Goal: Task Accomplishment & Management: Complete application form

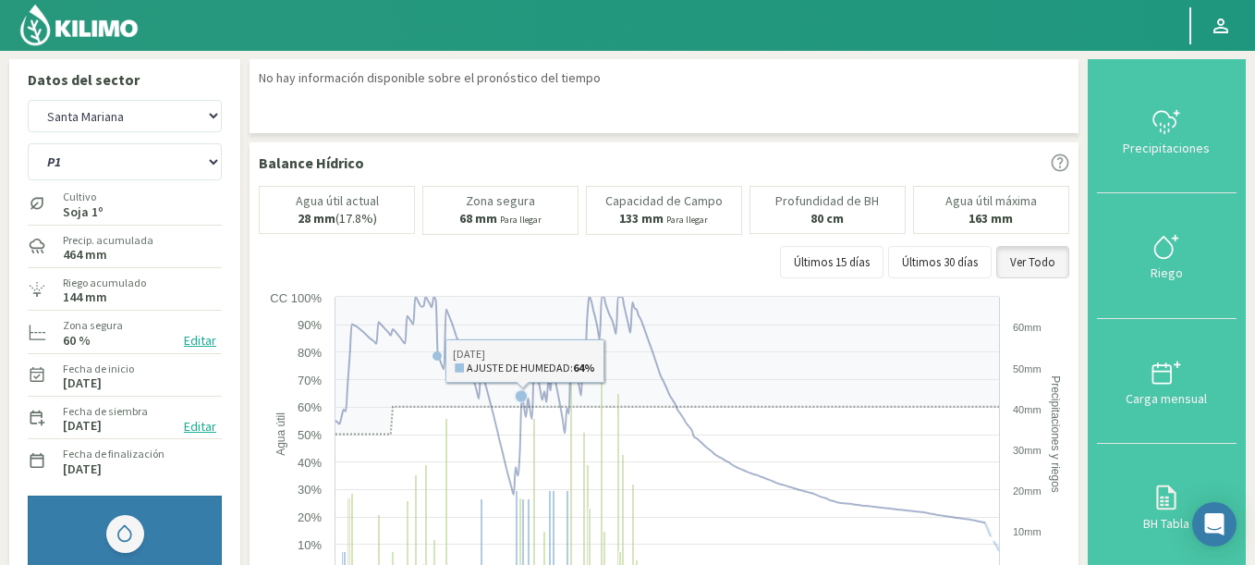
select select "260: Object"
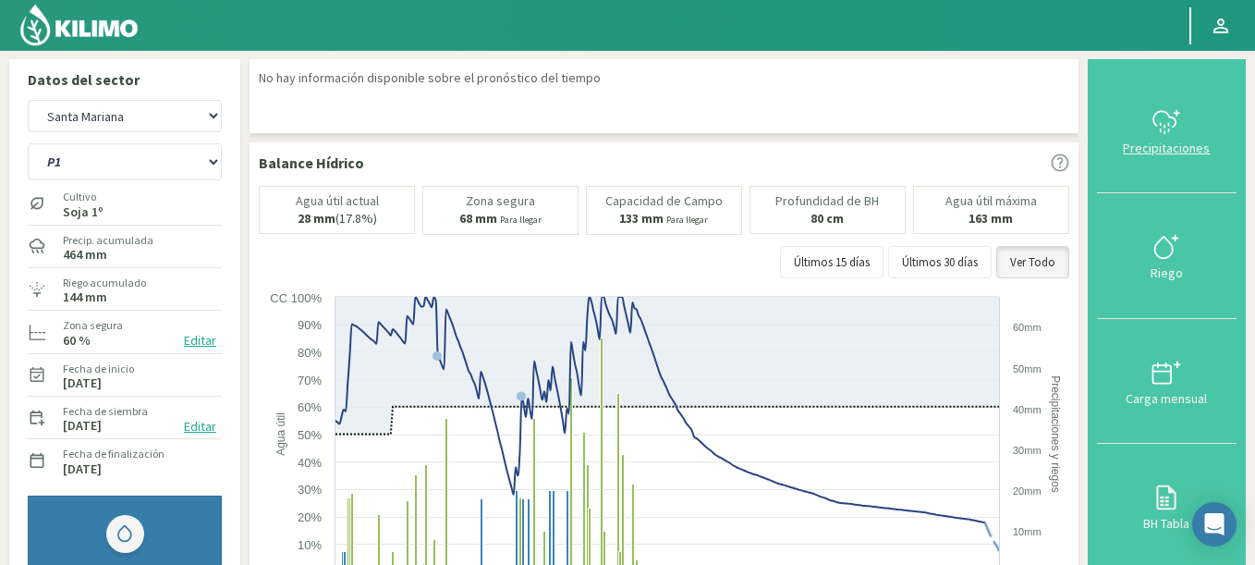
click at [1168, 121] on icon at bounding box center [1167, 122] width 30 height 30
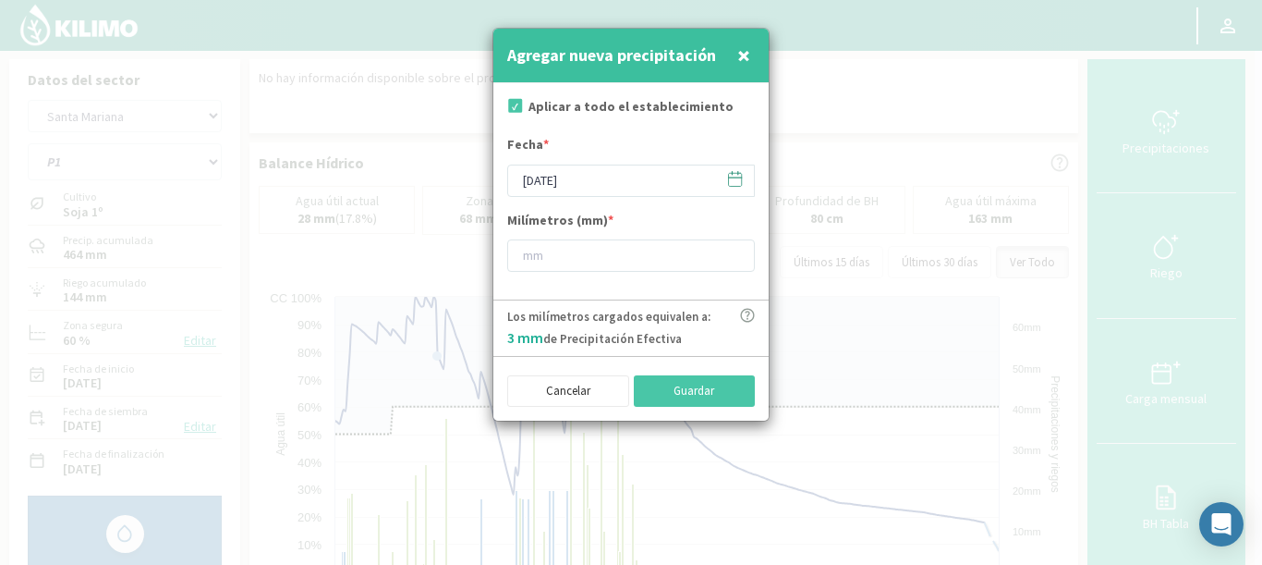
click at [725, 183] on span at bounding box center [727, 179] width 30 height 29
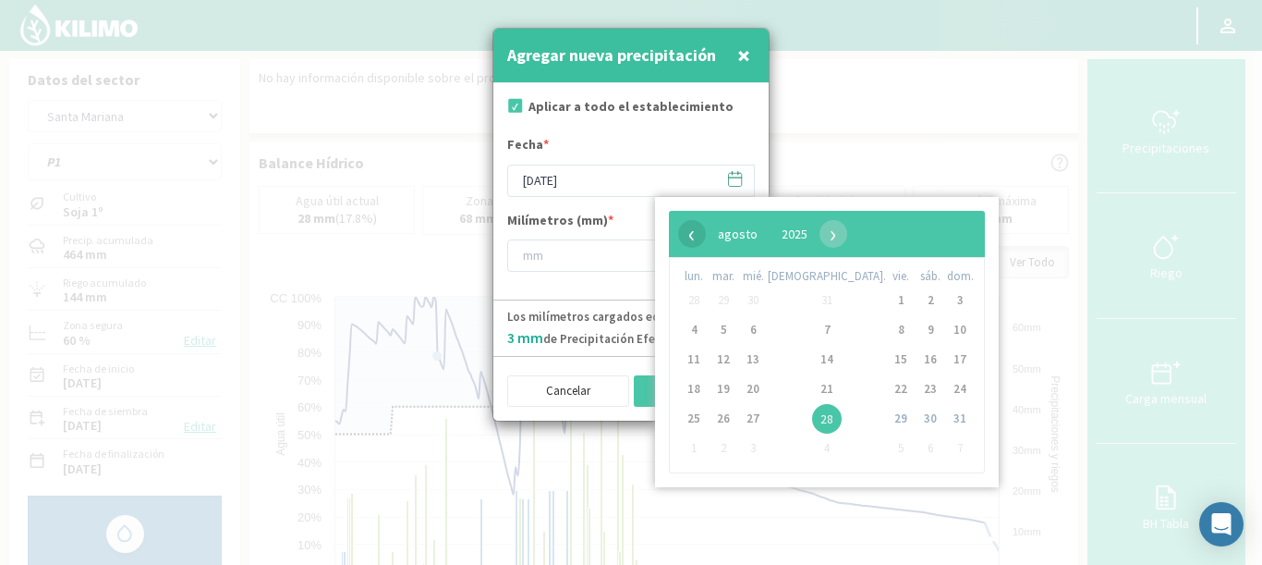
click at [690, 225] on span "‹" at bounding box center [692, 234] width 28 height 28
click at [689, 226] on span "‹" at bounding box center [692, 234] width 28 height 28
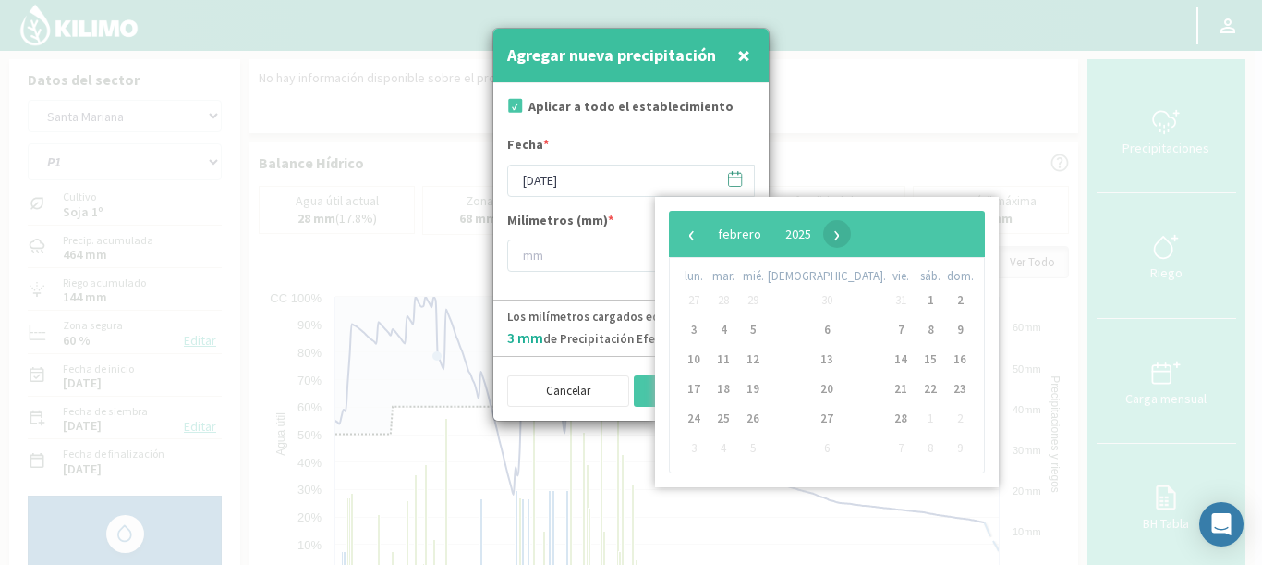
click at [851, 239] on span "›" at bounding box center [837, 234] width 28 height 28
click at [945, 391] on span "23" at bounding box center [960, 389] width 30 height 30
type input "[DATE]"
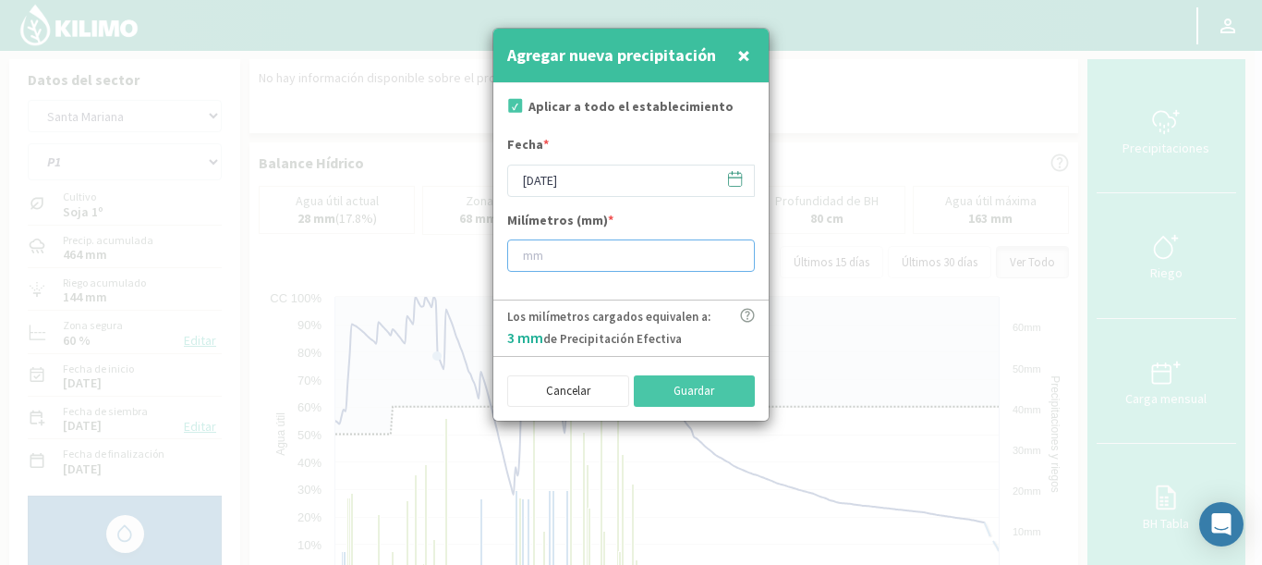
click at [567, 267] on input "number" at bounding box center [631, 255] width 248 height 32
type input "1"
click at [701, 404] on button "Guardar" at bounding box center [695, 390] width 122 height 31
type input "[DATE]"
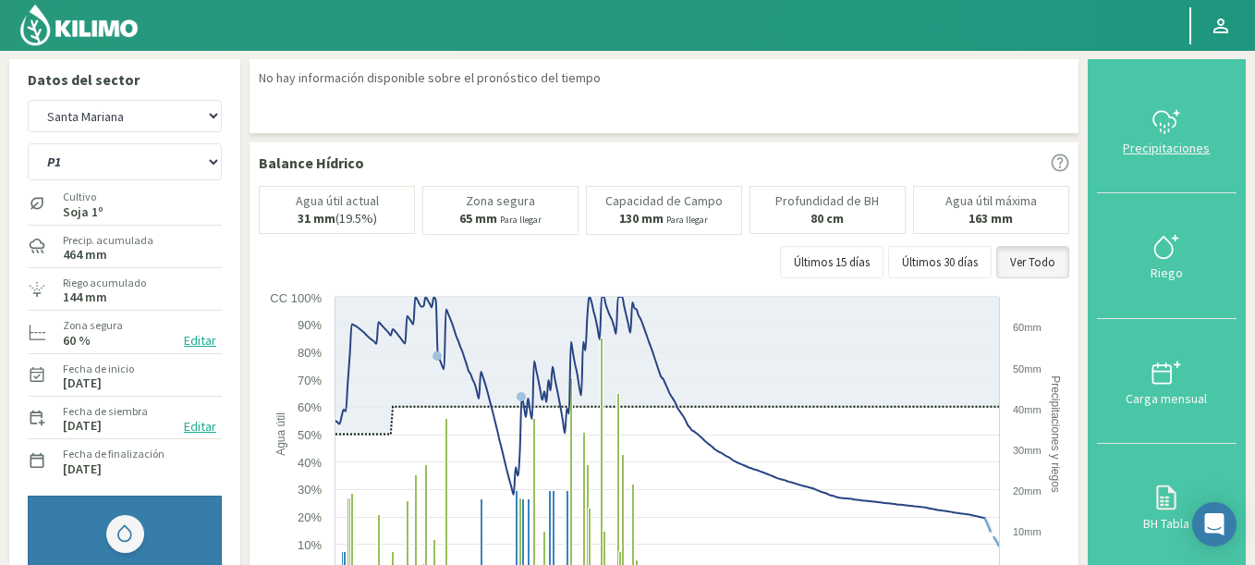
click at [1176, 127] on icon at bounding box center [1165, 119] width 22 height 16
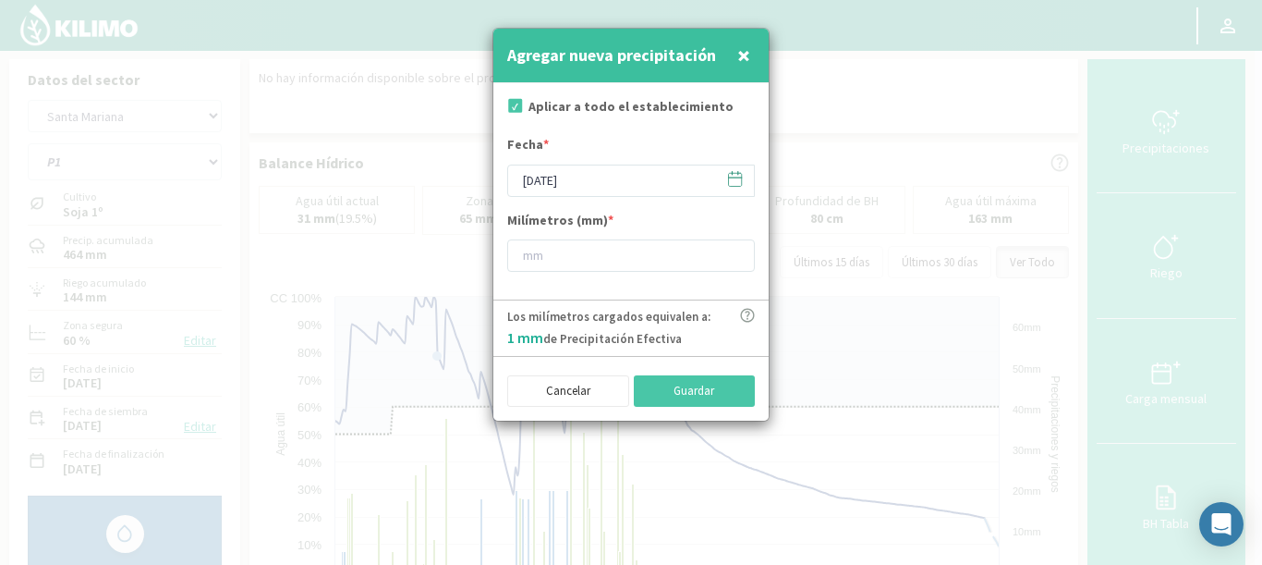
click at [732, 178] on icon at bounding box center [735, 179] width 18 height 18
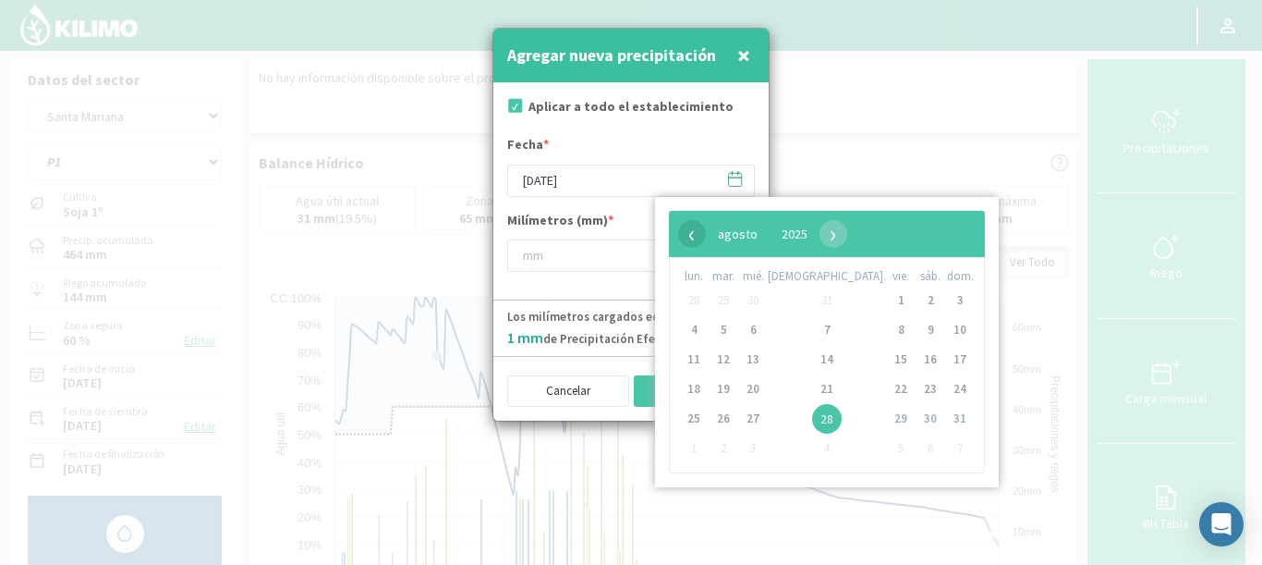
click at [685, 233] on span "‹" at bounding box center [692, 234] width 28 height 28
click at [693, 445] on span "31" at bounding box center [694, 448] width 30 height 30
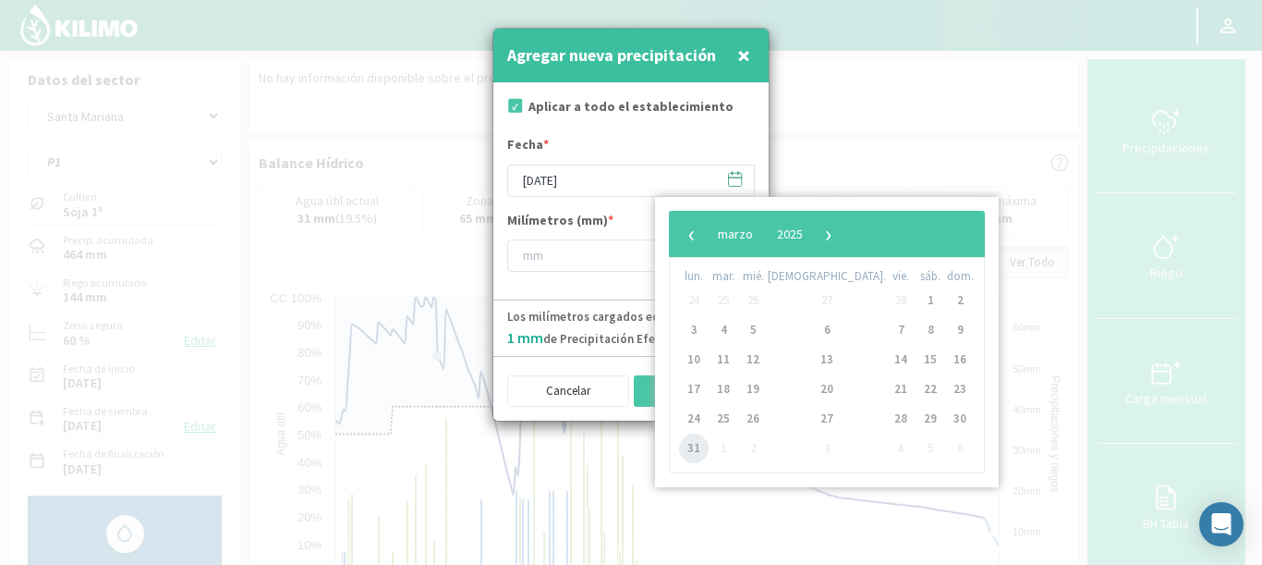
type input "[DATE]"
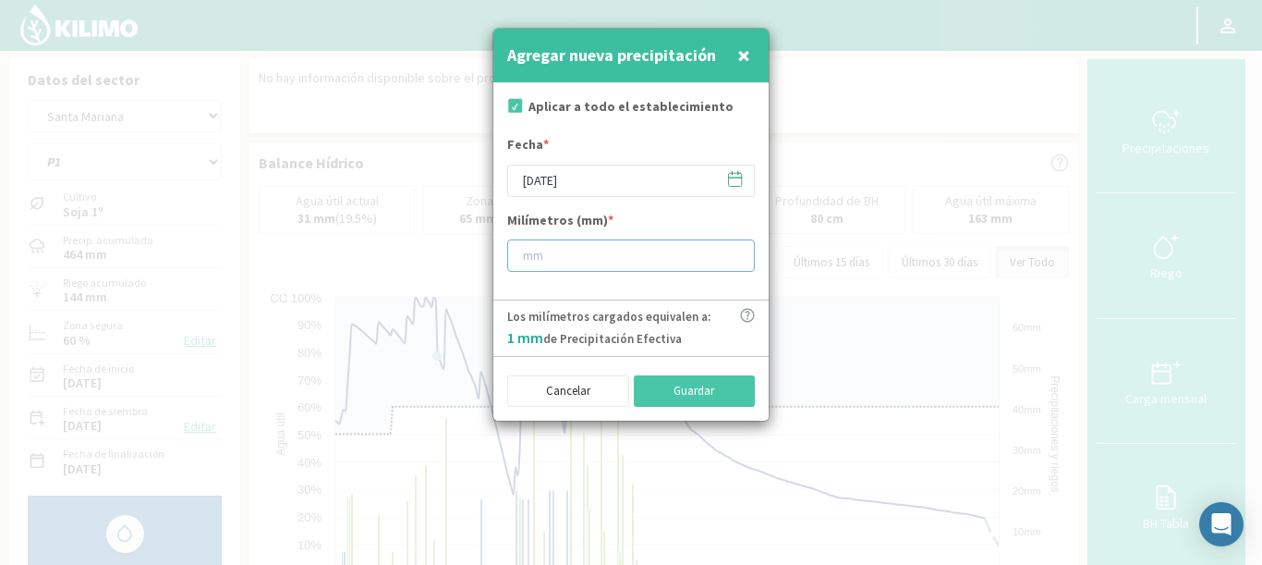
click at [672, 264] on input "number" at bounding box center [631, 255] width 248 height 32
type input "25"
click at [738, 393] on button "Guardar" at bounding box center [695, 390] width 122 height 31
type input "[DATE]"
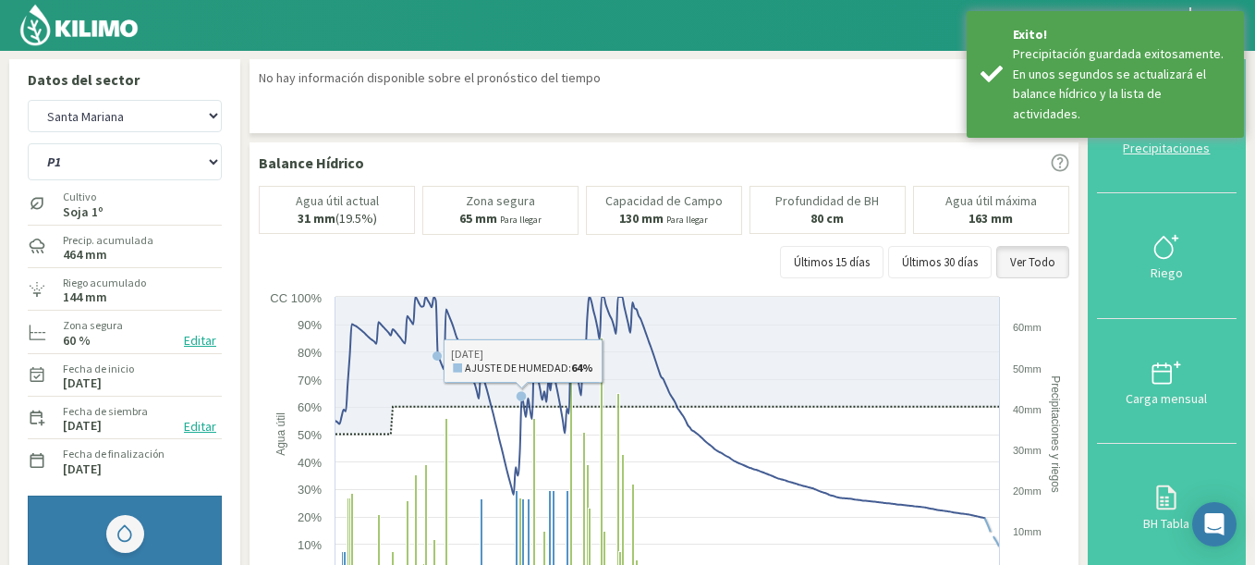
click at [1152, 149] on div "Precipitaciones" at bounding box center [1167, 147] width 128 height 13
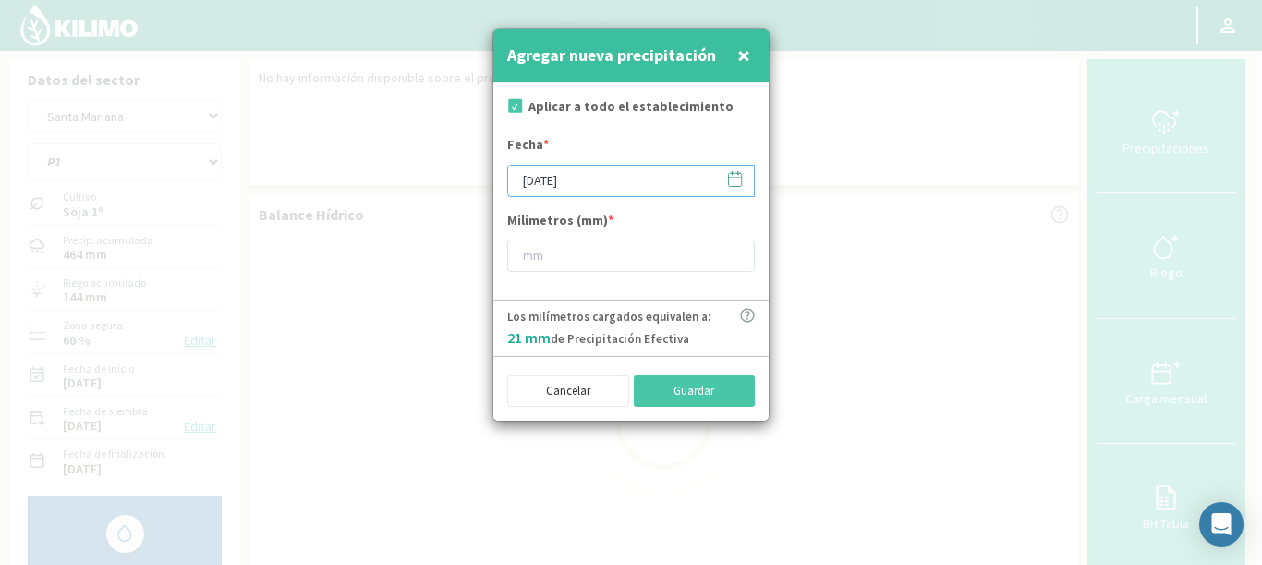
click at [750, 180] on input "[DATE]" at bounding box center [631, 181] width 248 height 32
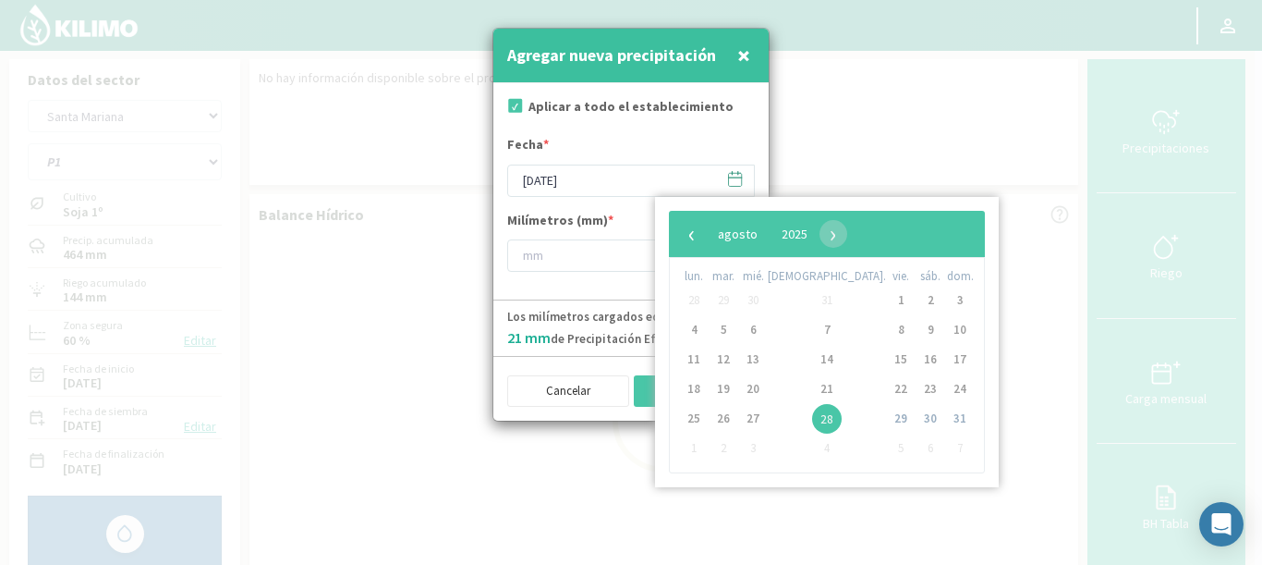
click at [733, 179] on icon at bounding box center [735, 179] width 18 height 18
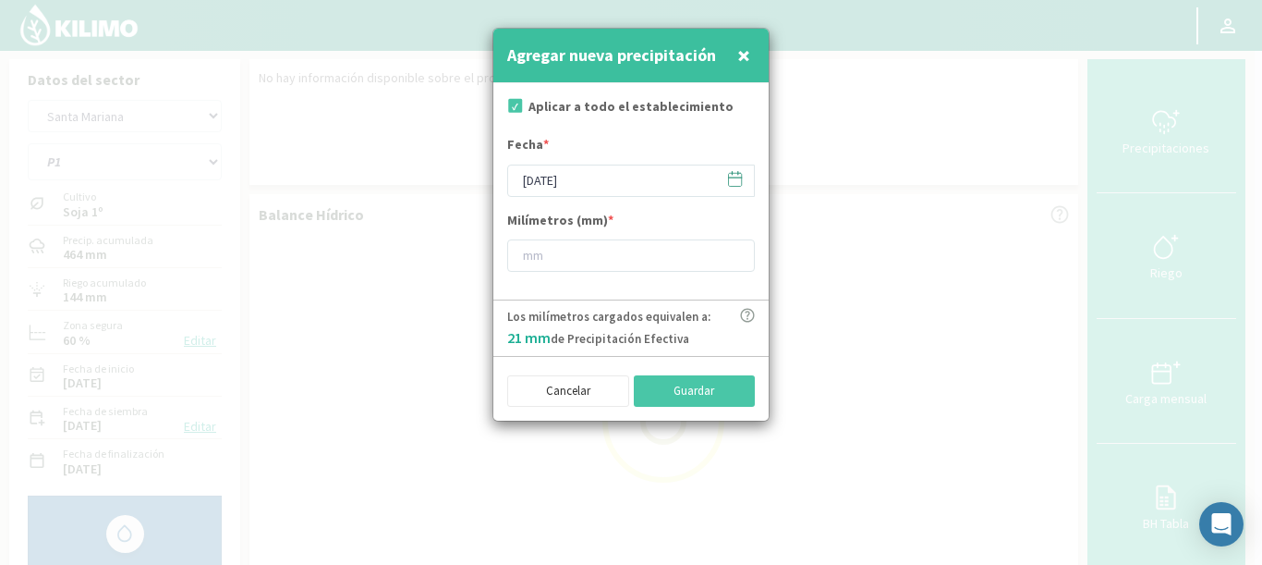
click at [742, 174] on icon at bounding box center [735, 179] width 13 height 13
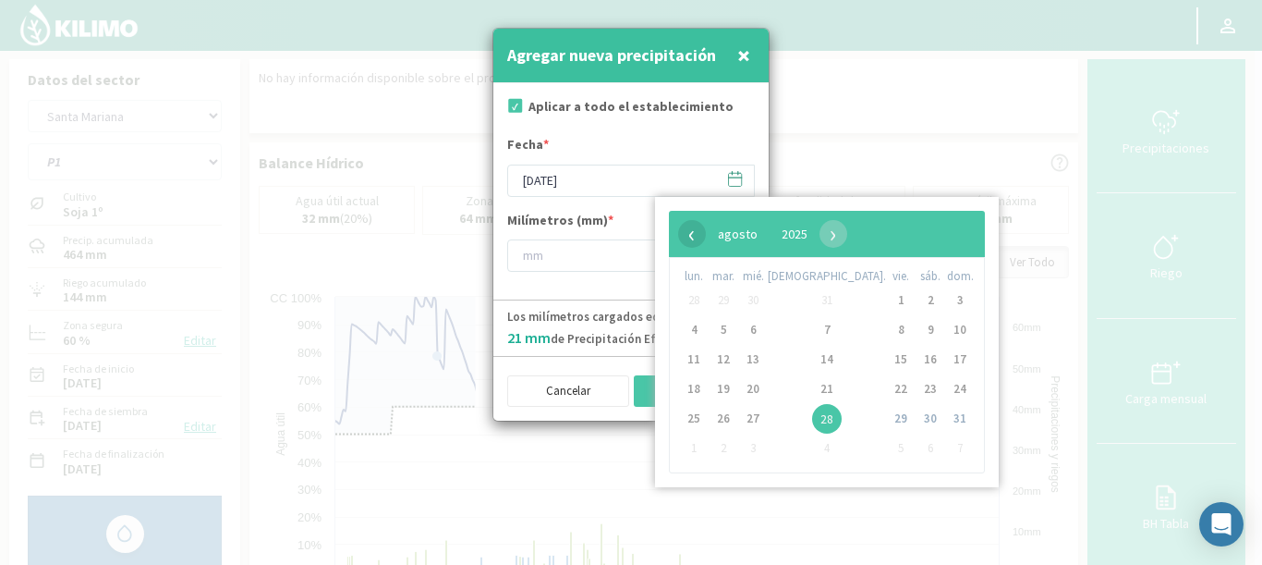
click at [682, 233] on span "‹" at bounding box center [692, 234] width 28 height 28
click at [683, 233] on span "‹" at bounding box center [692, 234] width 28 height 28
click at [755, 302] on span "2" at bounding box center [753, 301] width 30 height 30
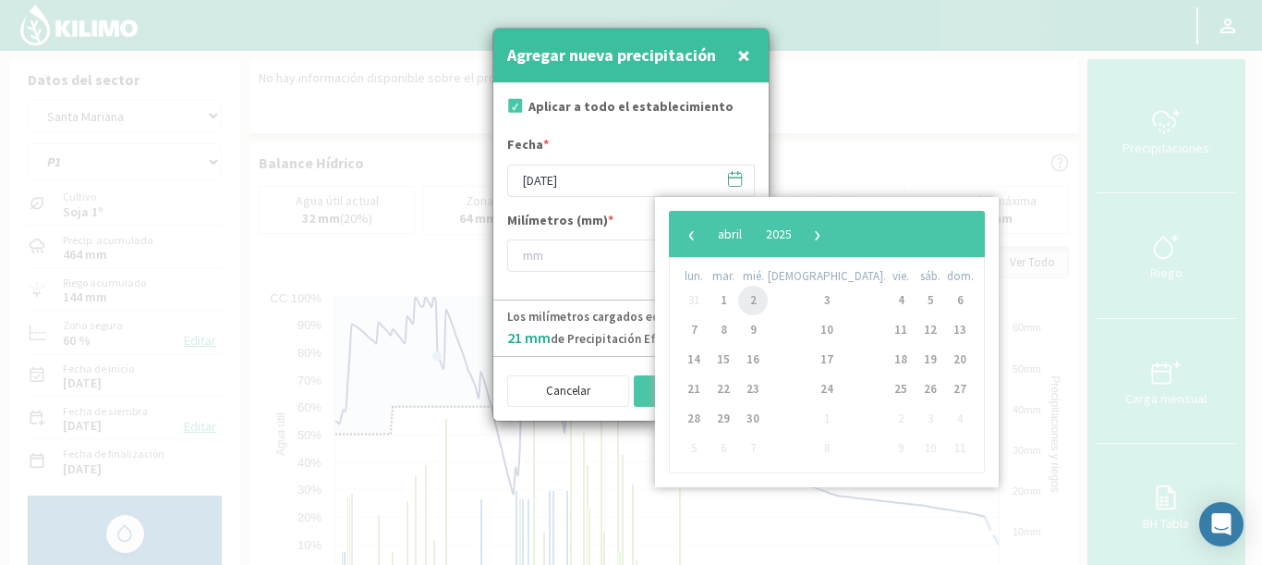
type input "[DATE]"
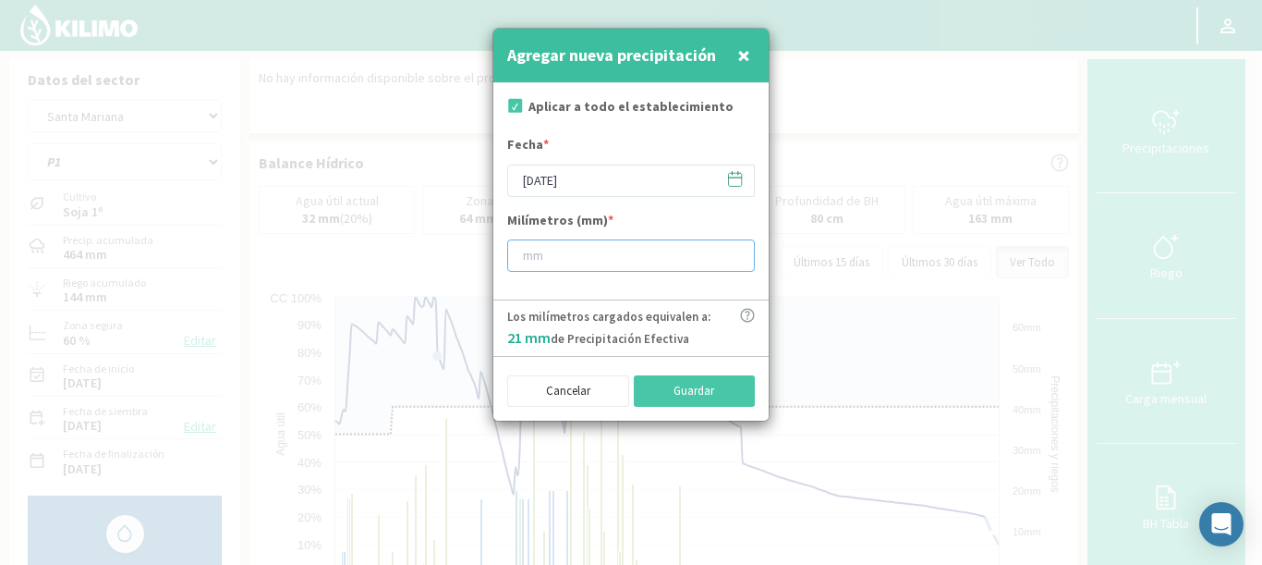
click at [611, 257] on input "number" at bounding box center [631, 255] width 248 height 32
type input "3"
click at [664, 388] on button "Guardar" at bounding box center [695, 390] width 122 height 31
type input "[DATE]"
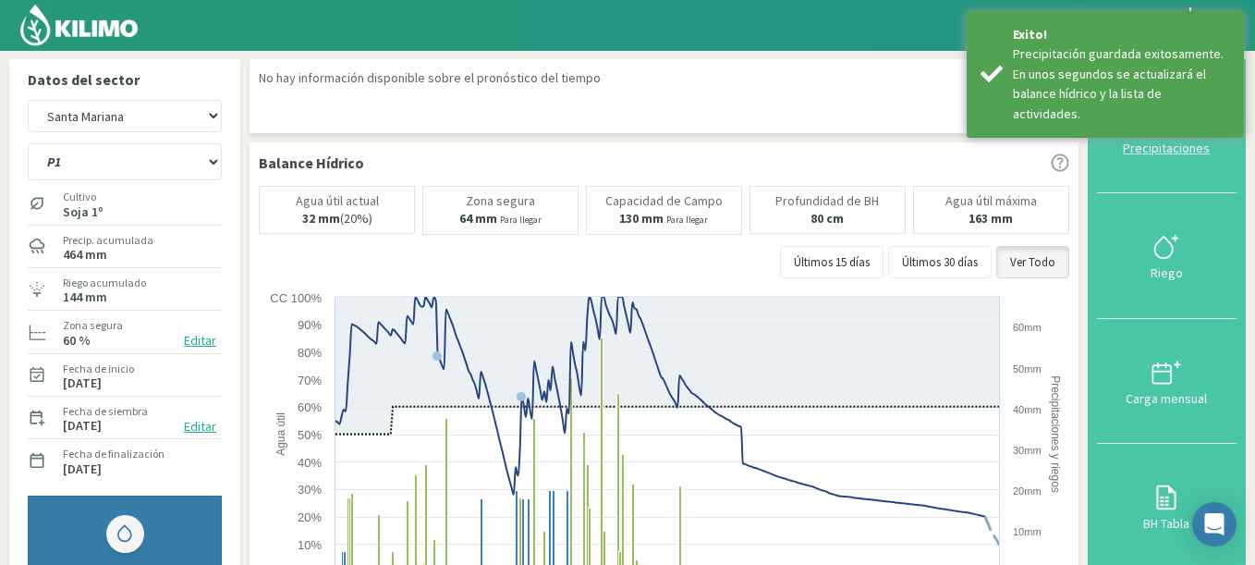
click at [1191, 141] on div "Precipitaciones" at bounding box center [1167, 147] width 128 height 13
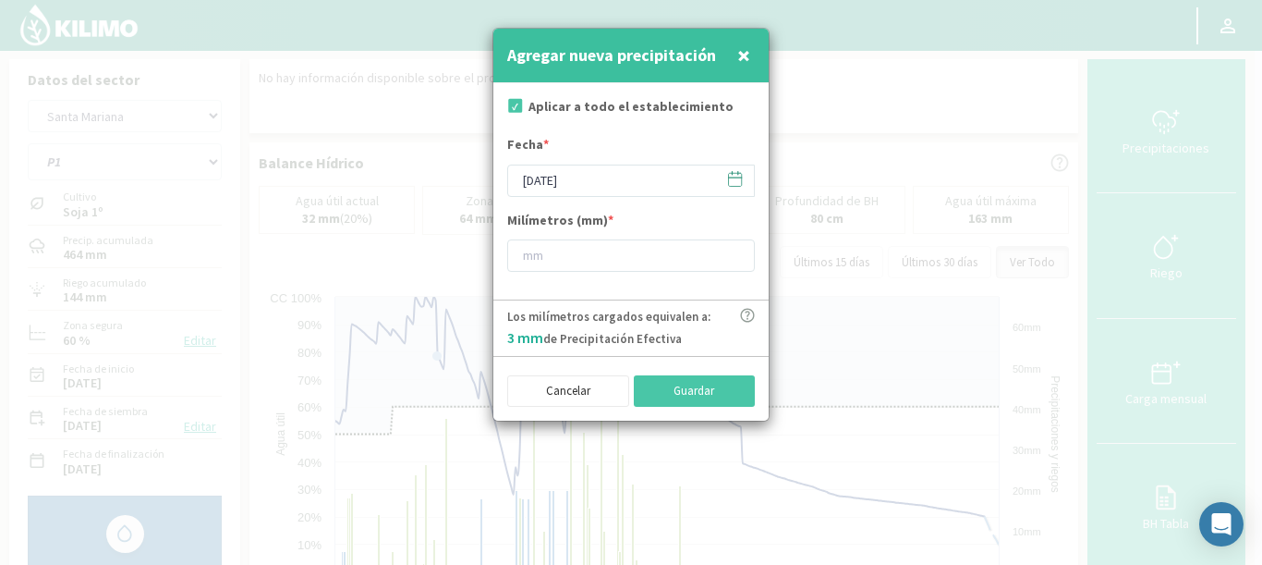
click at [739, 181] on icon at bounding box center [735, 179] width 18 height 18
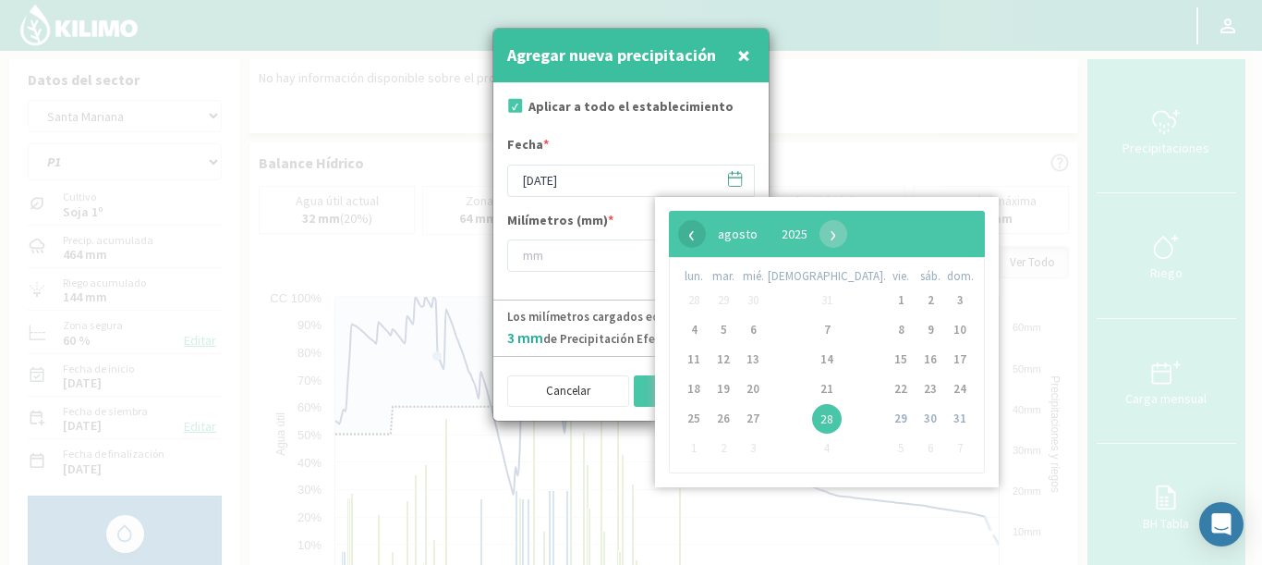
click at [696, 235] on span "‹" at bounding box center [692, 234] width 28 height 28
click at [692, 235] on span "‹" at bounding box center [692, 234] width 28 height 28
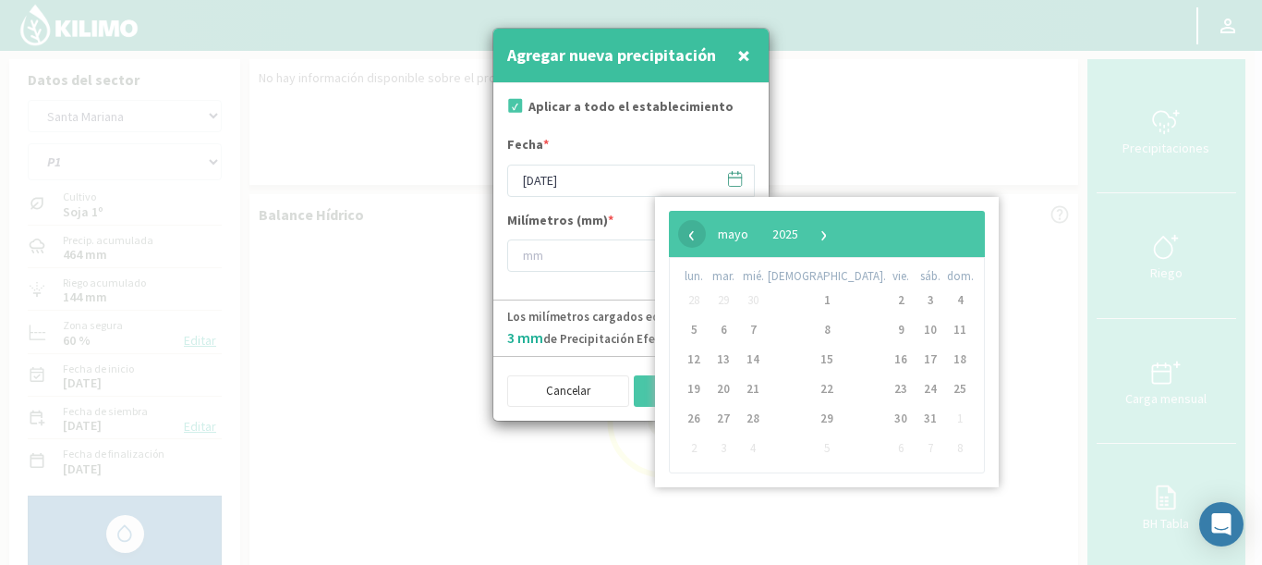
click at [689, 235] on span "‹" at bounding box center [692, 234] width 28 height 28
click at [692, 328] on span "7" at bounding box center [694, 330] width 30 height 30
type input "[DATE]"
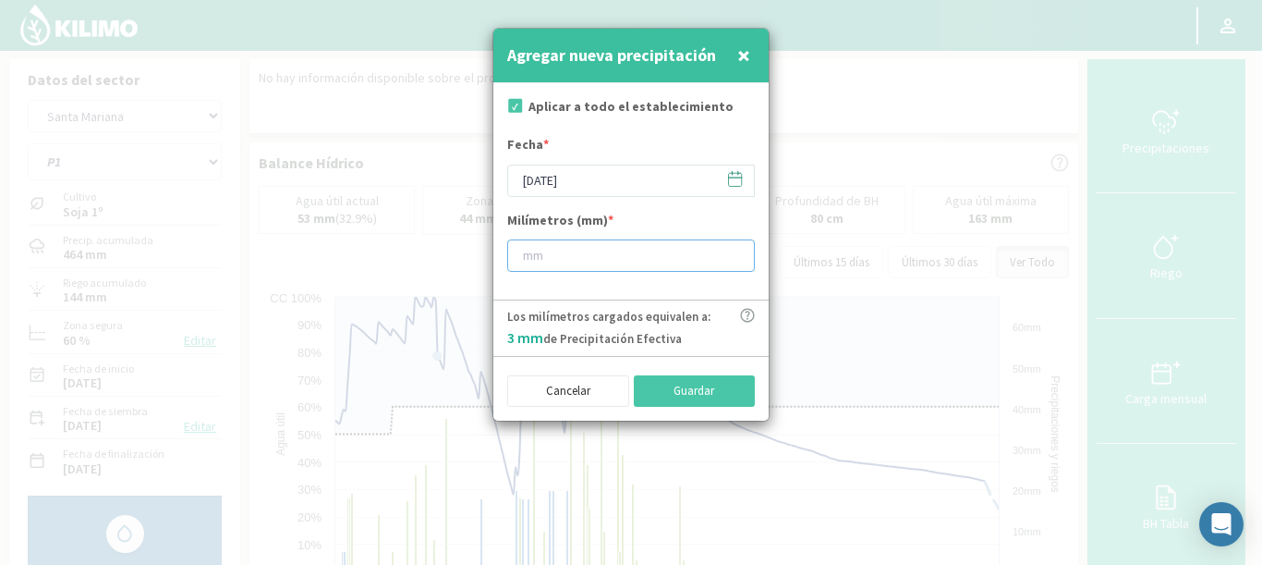
click at [569, 262] on input "number" at bounding box center [631, 255] width 248 height 32
type input "5"
click at [717, 384] on button "Guardar" at bounding box center [695, 390] width 122 height 31
type input "[DATE]"
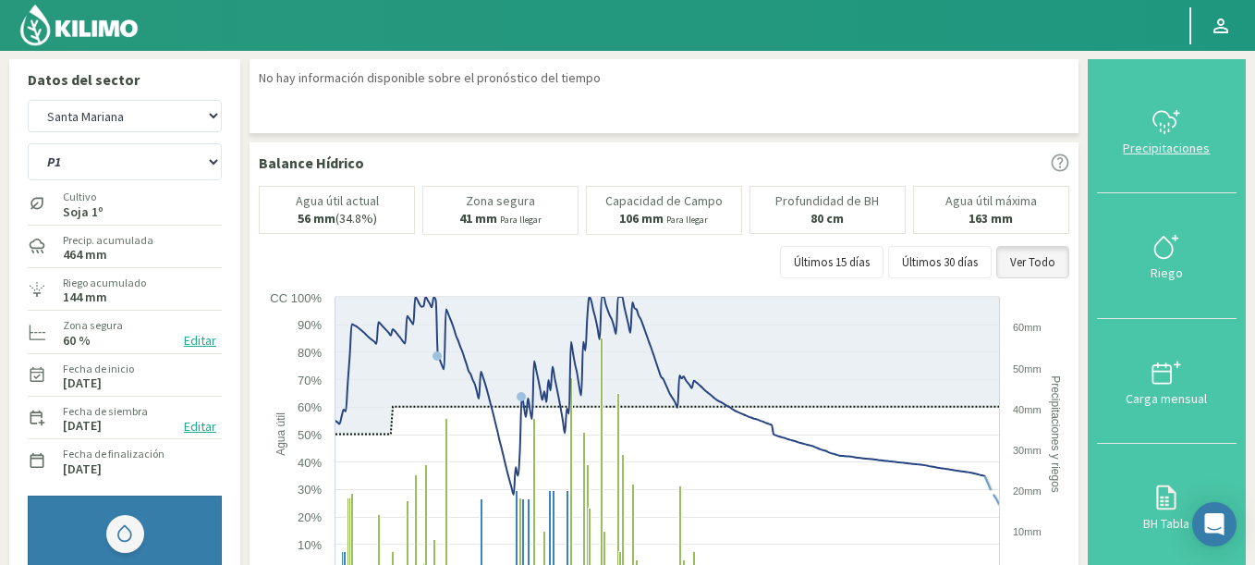
click at [1193, 116] on div at bounding box center [1167, 122] width 128 height 30
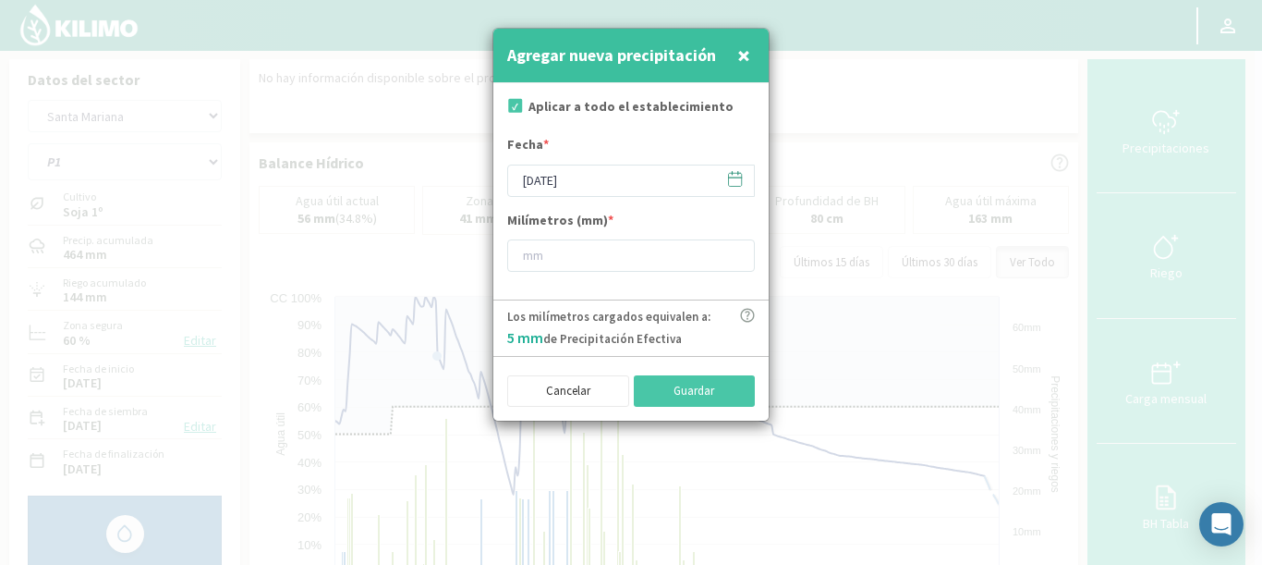
click at [733, 170] on icon at bounding box center [735, 179] width 18 height 18
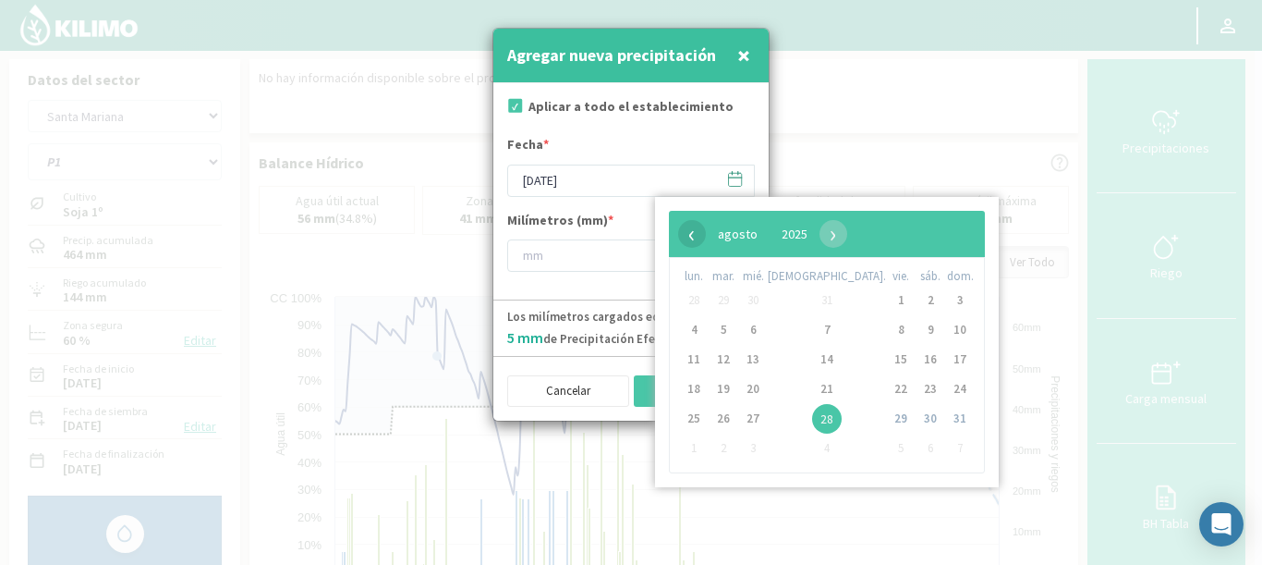
click at [699, 235] on span "‹" at bounding box center [692, 234] width 28 height 28
click at [697, 235] on span "‹" at bounding box center [692, 234] width 28 height 28
click at [730, 333] on span "8" at bounding box center [724, 330] width 30 height 30
type input "[DATE]"
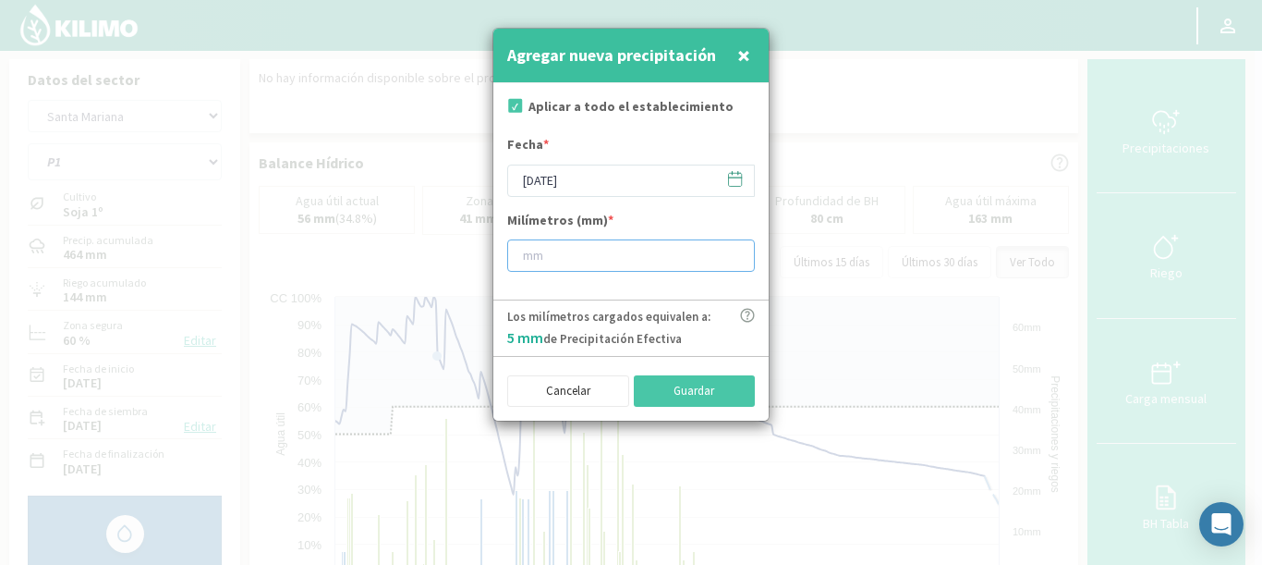
click at [589, 263] on input "number" at bounding box center [631, 255] width 248 height 32
type input "65"
drag, startPoint x: 681, startPoint y: 384, endPoint x: 674, endPoint y: 375, distance: 11.8
click at [682, 384] on button "Guardar" at bounding box center [695, 390] width 122 height 31
type input "[DATE]"
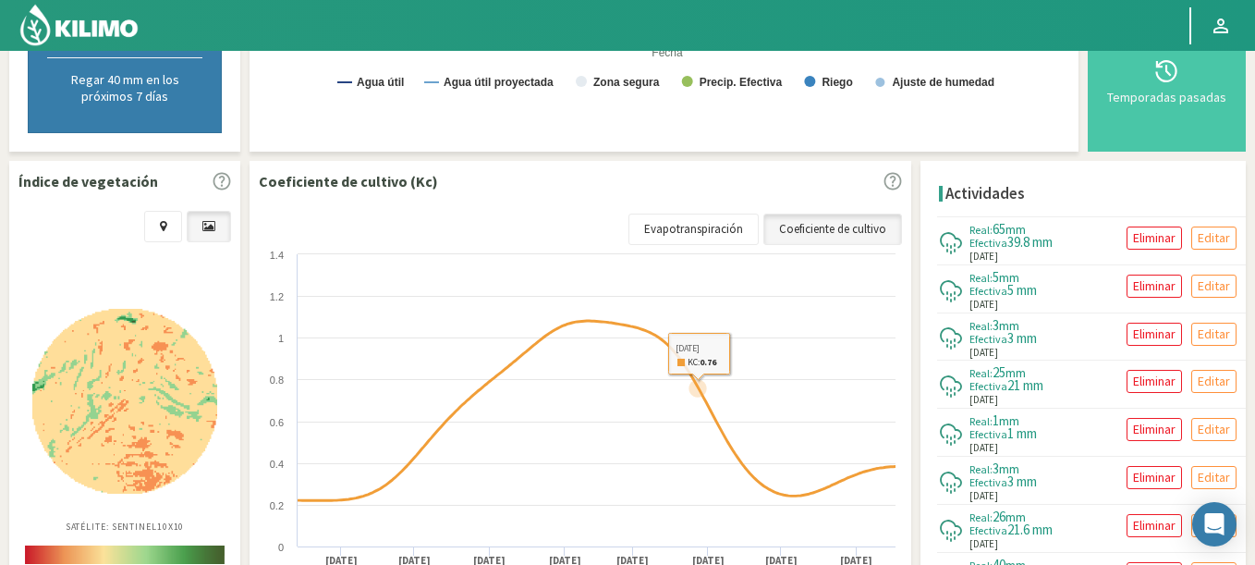
scroll to position [42, 0]
